Goal: Transaction & Acquisition: Book appointment/travel/reservation

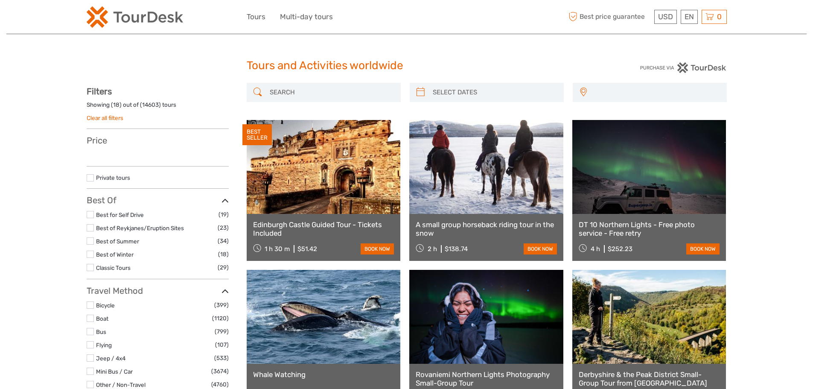
select select
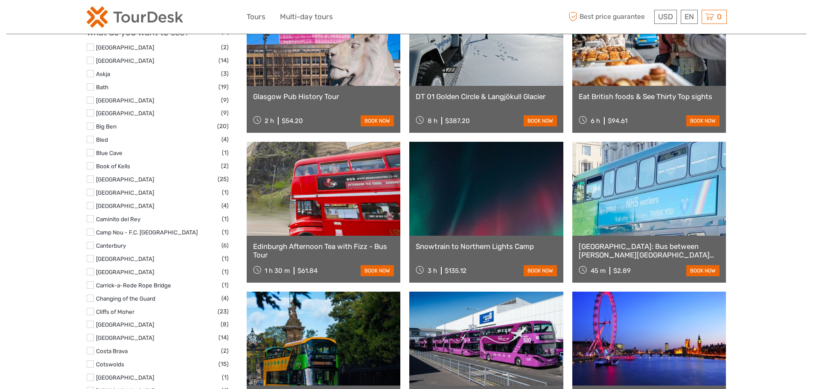
scroll to position [598, 0]
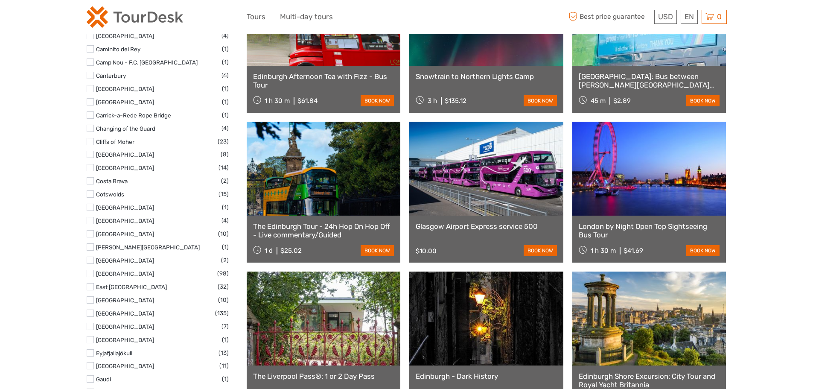
drag, startPoint x: 682, startPoint y: 53, endPoint x: 284, endPoint y: 106, distance: 401.9
click at [0, 0] on link "Español" at bounding box center [0, 0] width 0 height 0
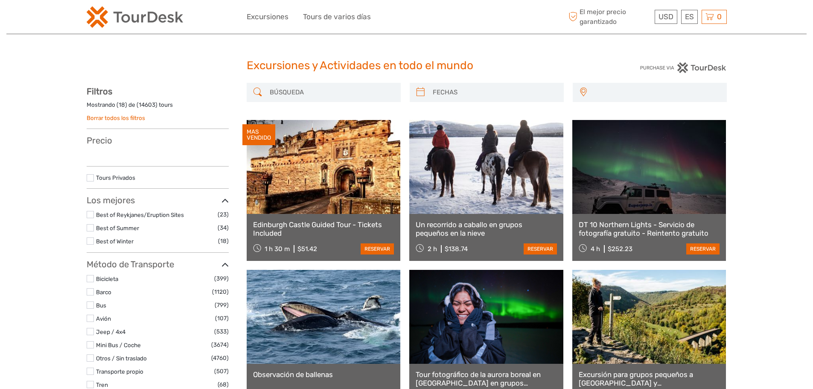
scroll to position [299, 0]
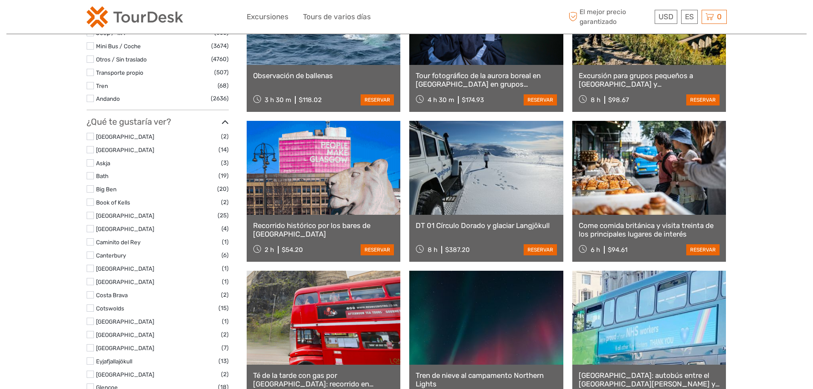
select select
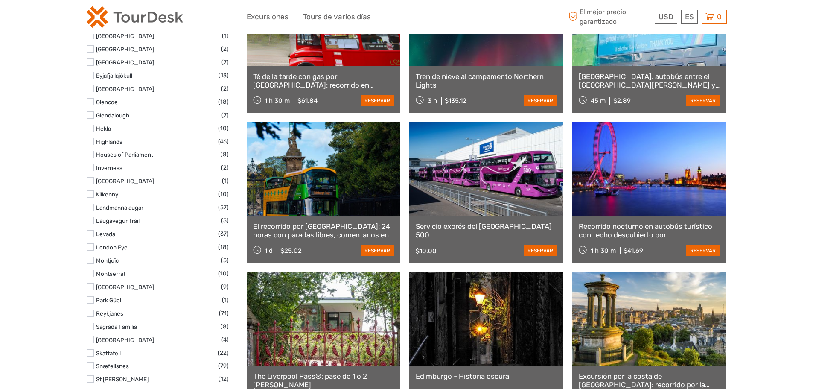
scroll to position [0, 0]
click at [44, 232] on div "Excursiones y Actividades en todo el mundo Excursiones y Actividades en todo el…" at bounding box center [406, 355] width 801 height 1907
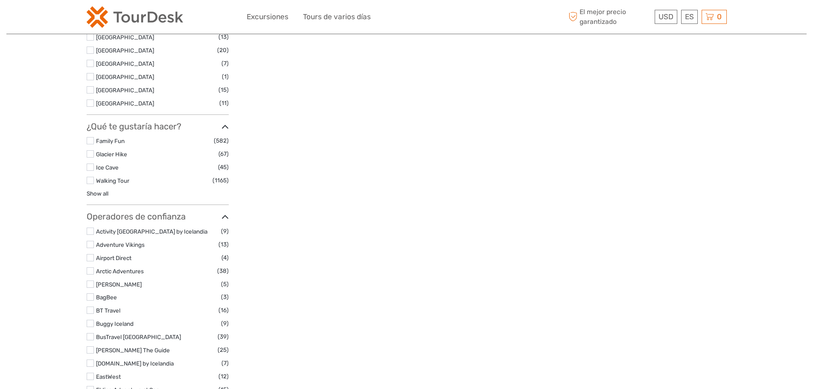
scroll to position [1110, 0]
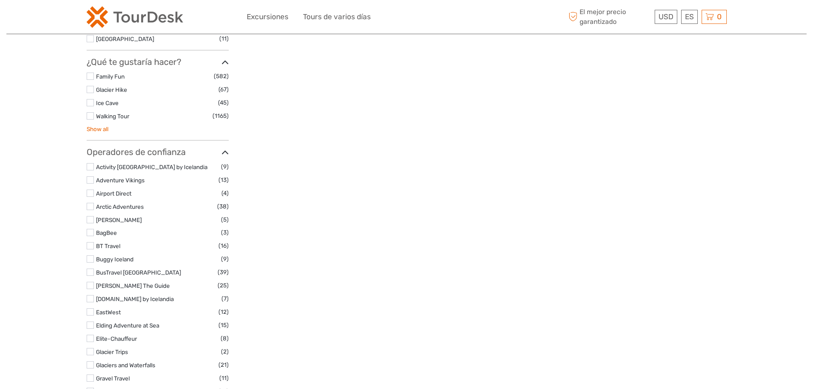
click at [99, 128] on link "Show all" at bounding box center [98, 129] width 22 height 7
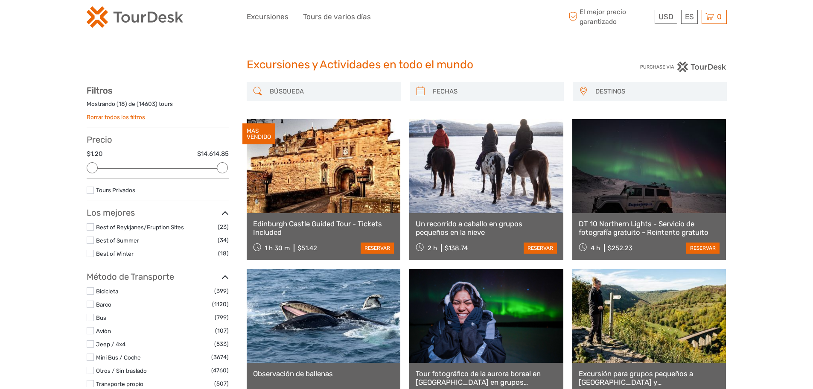
scroll to position [0, 0]
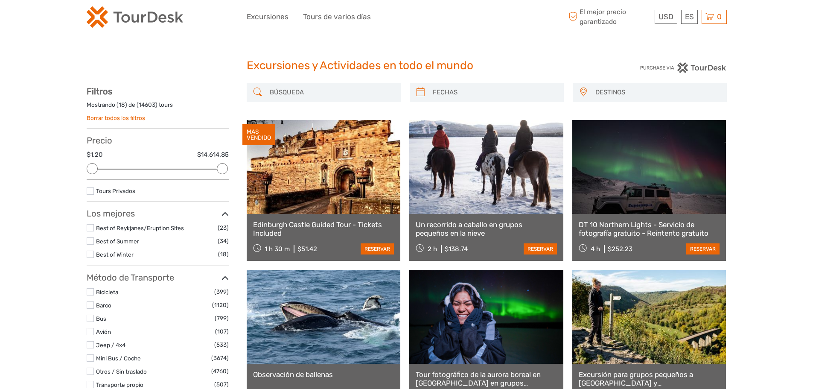
click at [631, 95] on span "DESTINOS" at bounding box center [657, 92] width 131 height 14
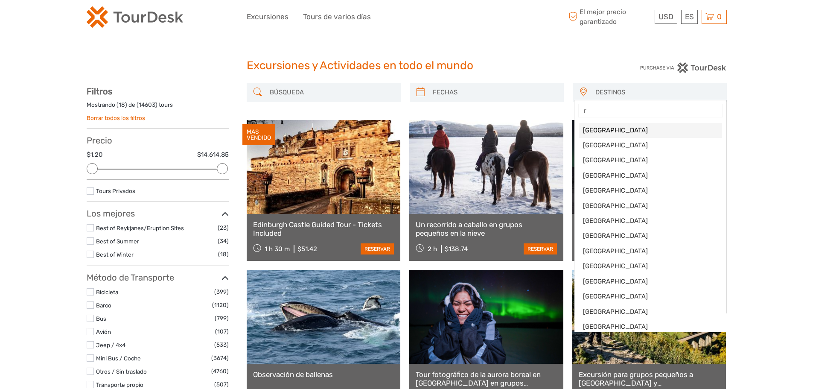
type input "re"
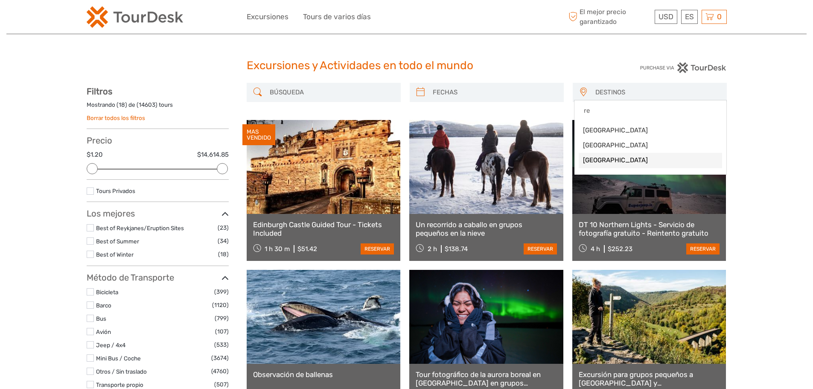
select select "/es/Destination/reino-unido"
select select
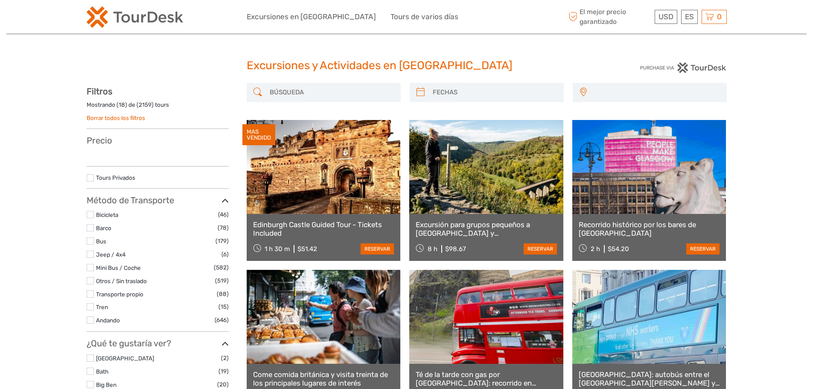
select select
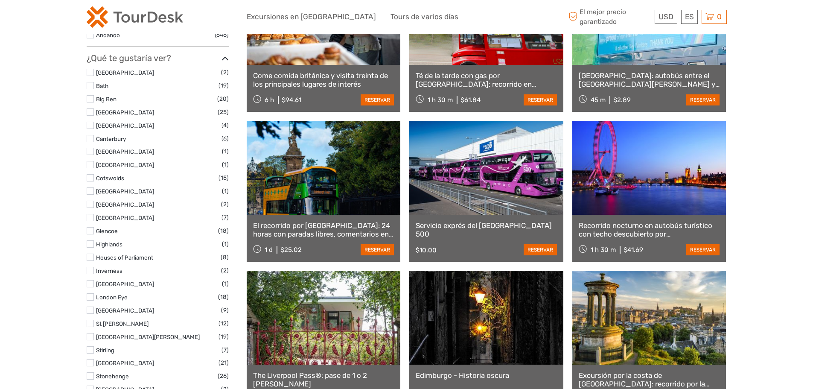
scroll to position [598, 0]
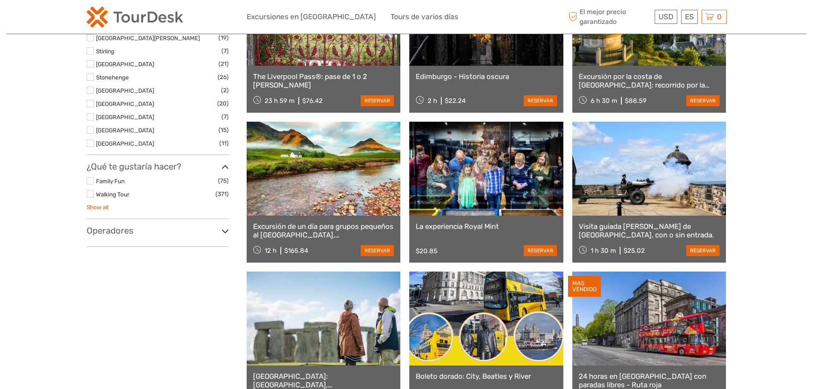
drag, startPoint x: 98, startPoint y: 209, endPoint x: 92, endPoint y: 212, distance: 6.9
click at [98, 210] on link "Show all" at bounding box center [98, 207] width 22 height 7
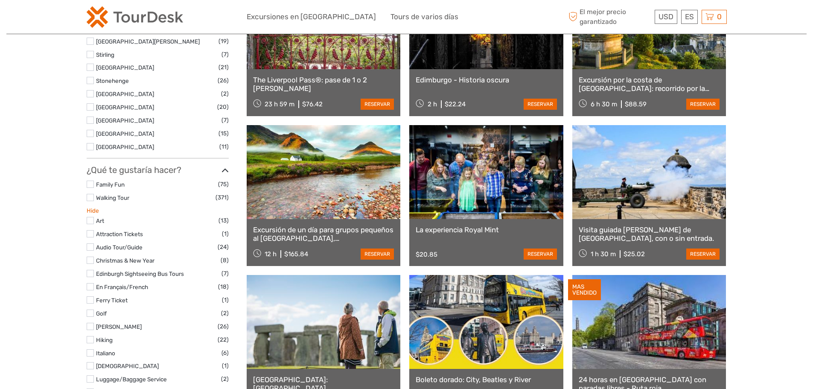
scroll to position [640, 0]
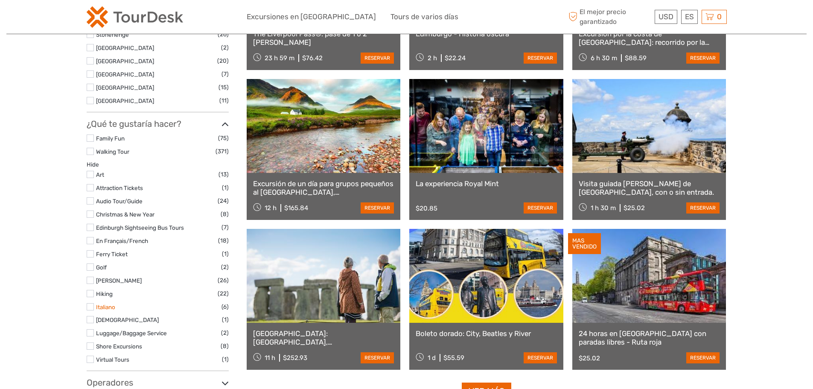
click at [106, 307] on link "Italiano" at bounding box center [105, 307] width 19 height 7
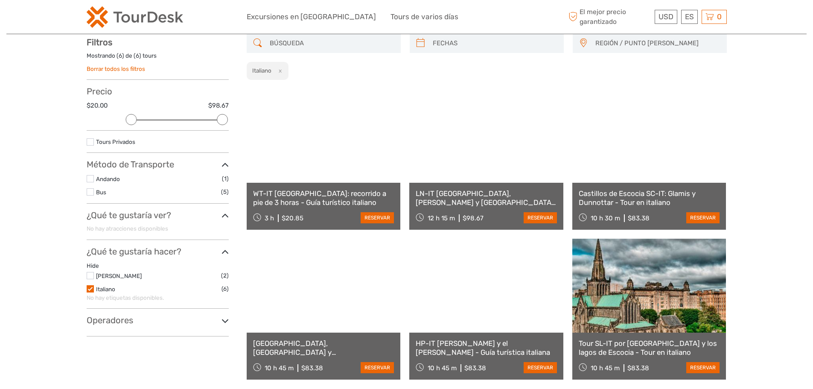
scroll to position [49, 0]
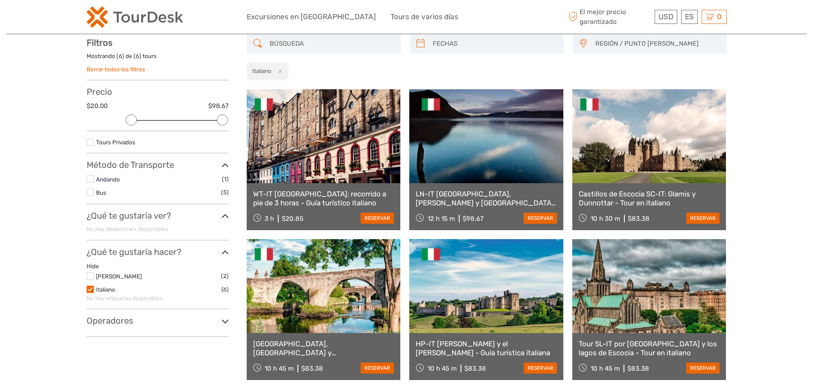
click at [88, 289] on label at bounding box center [90, 289] width 7 height 7
click at [0, 0] on input "checkbox" at bounding box center [0, 0] width 0 height 0
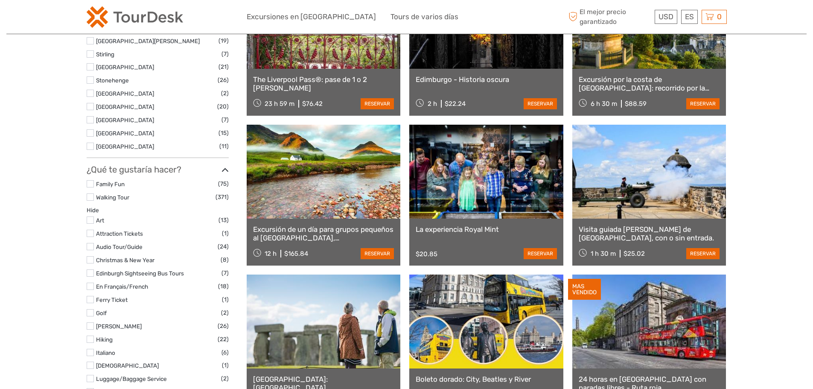
scroll to position [760, 0]
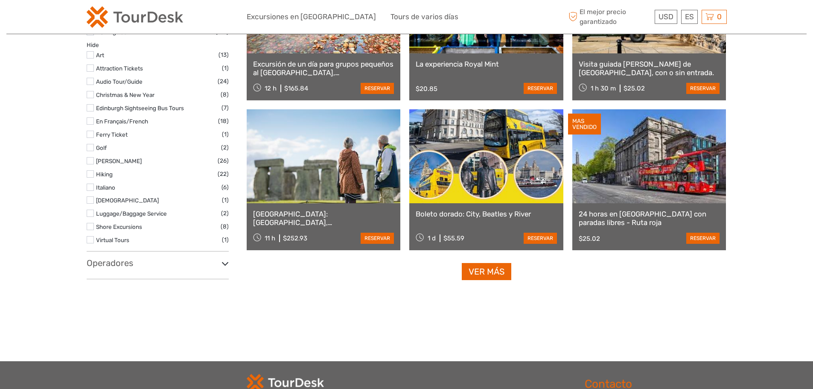
click at [92, 268] on h3 "Operadores" at bounding box center [158, 263] width 142 height 10
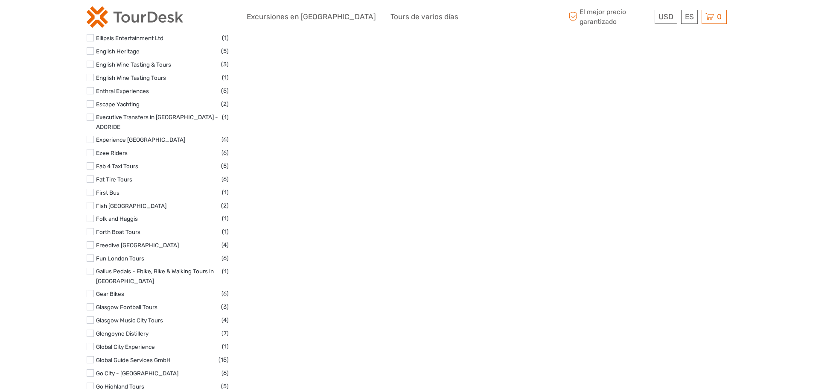
scroll to position [2212, 0]
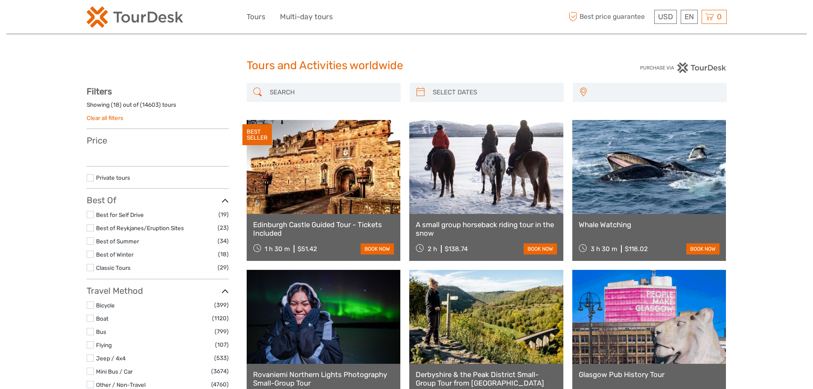
select select
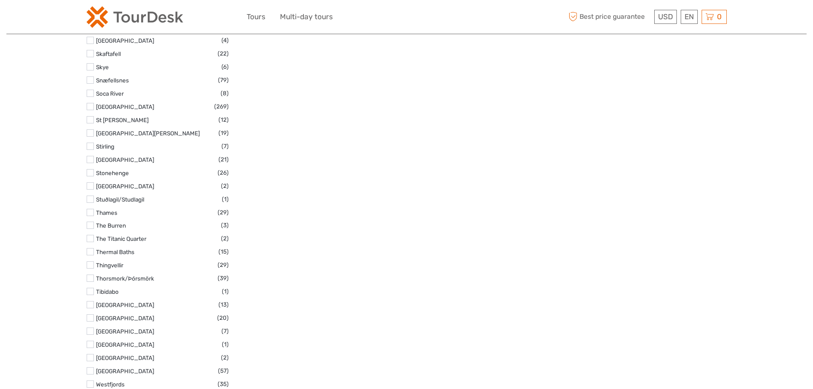
scroll to position [1580, 0]
drag, startPoint x: 690, startPoint y: 263, endPoint x: 712, endPoint y: 242, distance: 30.8
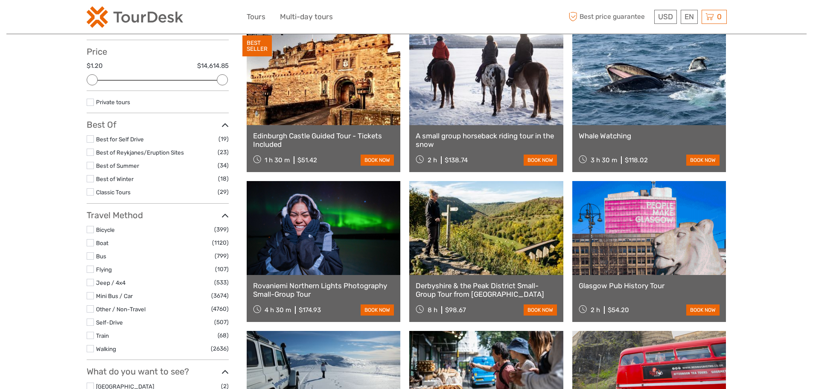
scroll to position [0, 0]
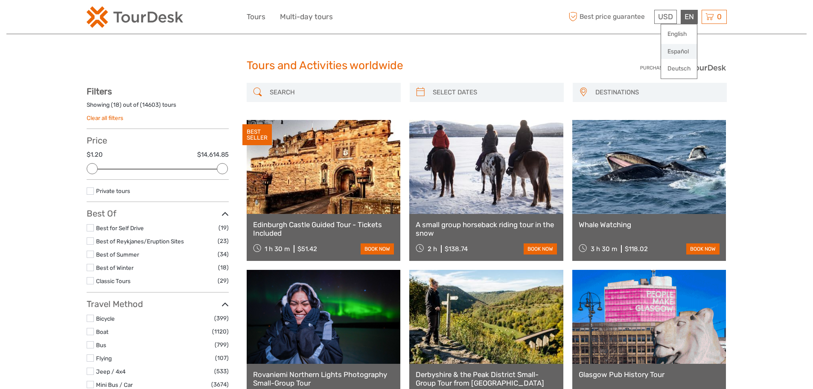
click at [677, 52] on link "Español" at bounding box center [679, 51] width 36 height 15
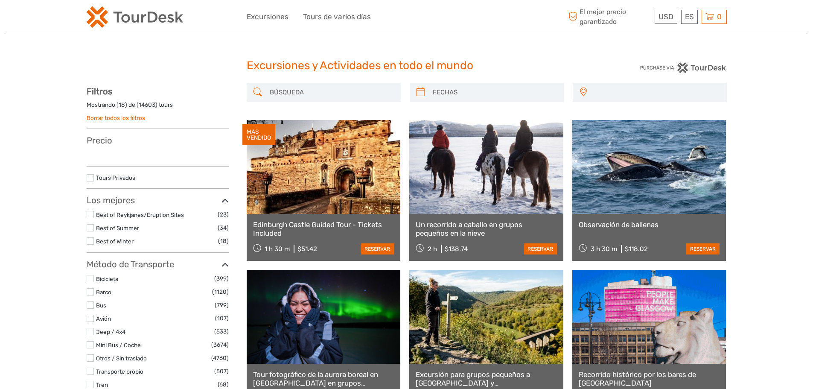
select select
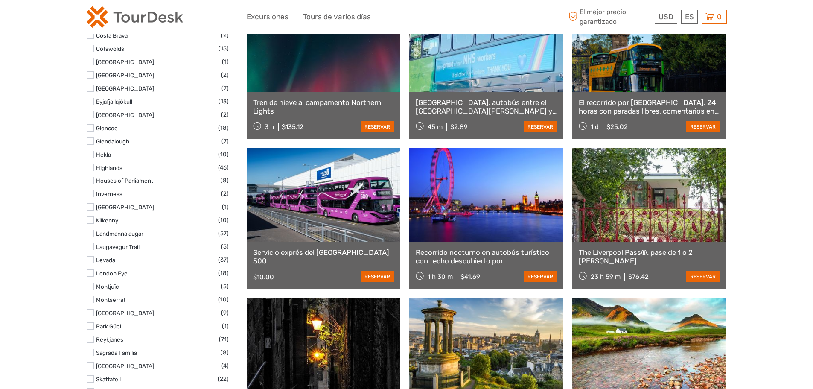
scroll to position [726, 0]
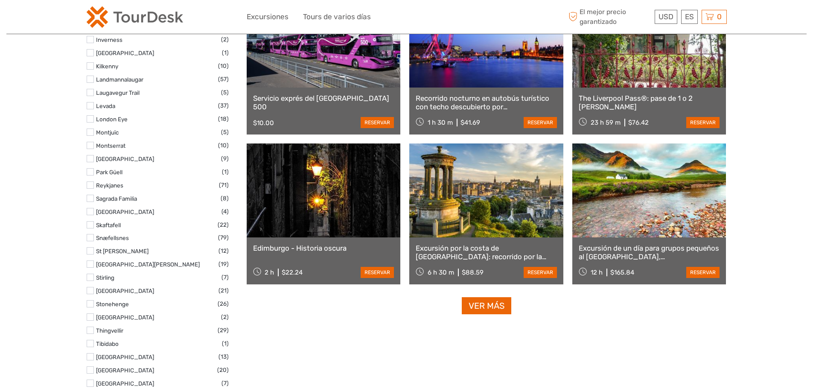
click at [105, 274] on label "Stirling" at bounding box center [159, 278] width 126 height 10
click at [0, 0] on input "checkbox" at bounding box center [0, 0] width 0 height 0
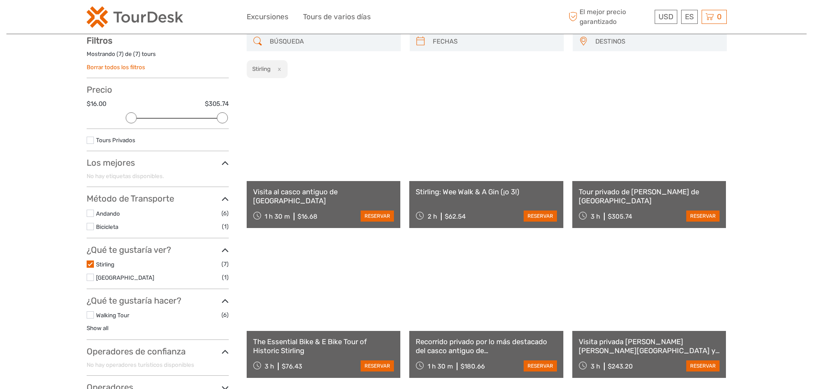
scroll to position [49, 0]
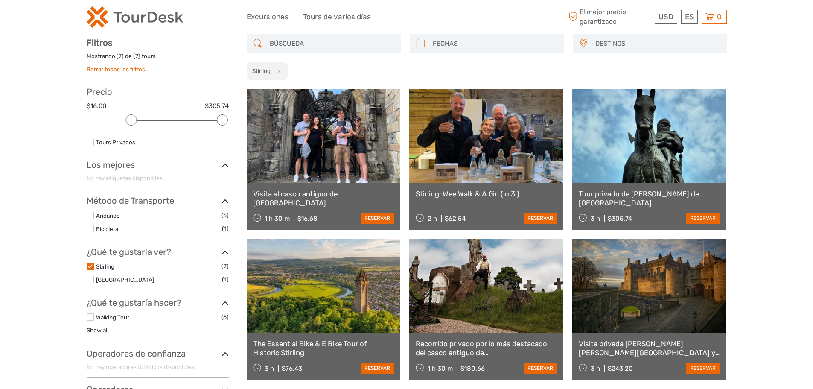
click at [93, 268] on label at bounding box center [90, 266] width 7 height 7
click at [0, 0] on input "checkbox" at bounding box center [0, 0] width 0 height 0
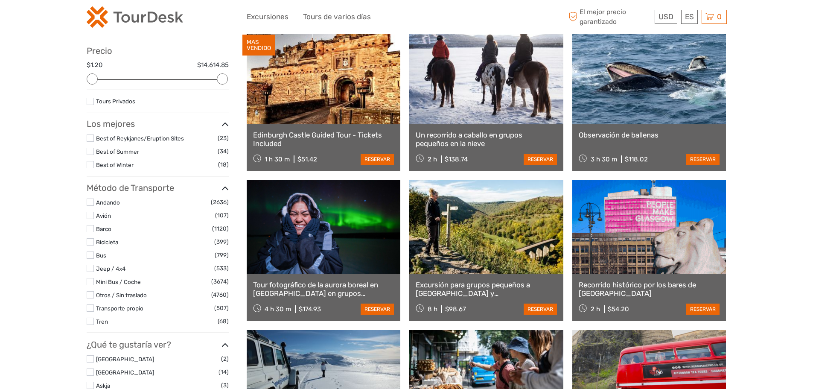
scroll to position [433, 0]
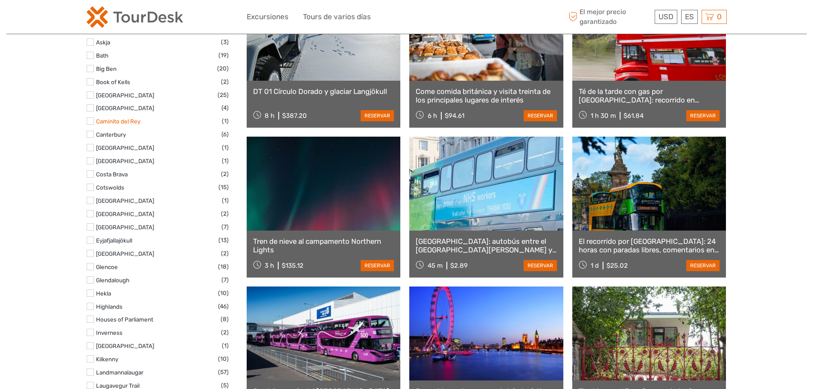
click at [129, 122] on link "Caminito del Rey" at bounding box center [118, 121] width 44 height 7
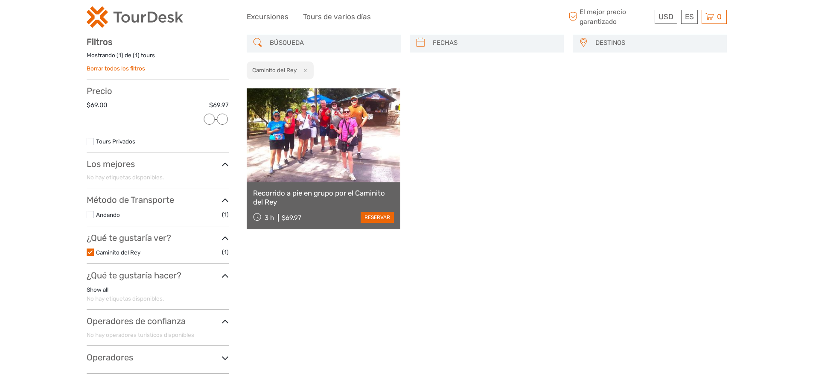
scroll to position [49, 0]
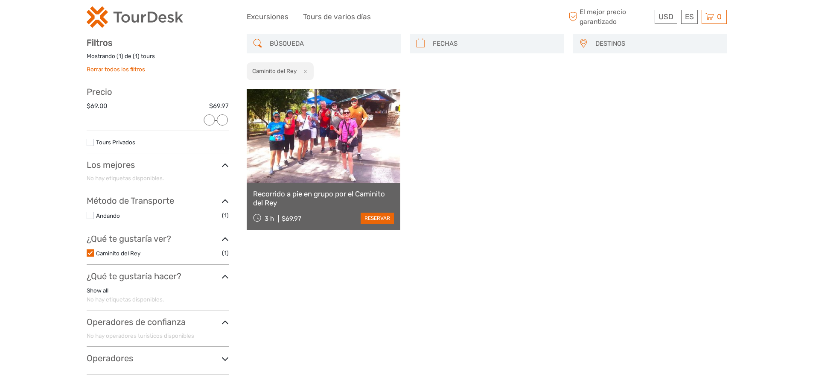
click at [109, 257] on label "Caminito del Rey" at bounding box center [159, 254] width 126 height 10
click at [0, 0] on input "checkbox" at bounding box center [0, 0] width 0 height 0
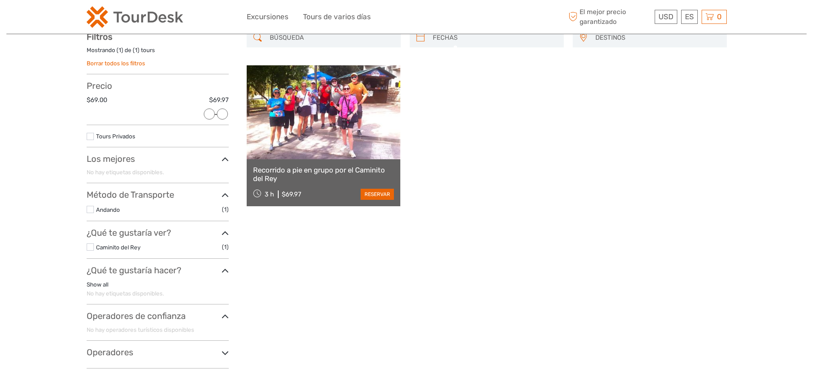
scroll to position [63, 0]
